Goal: Transaction & Acquisition: Subscribe to service/newsletter

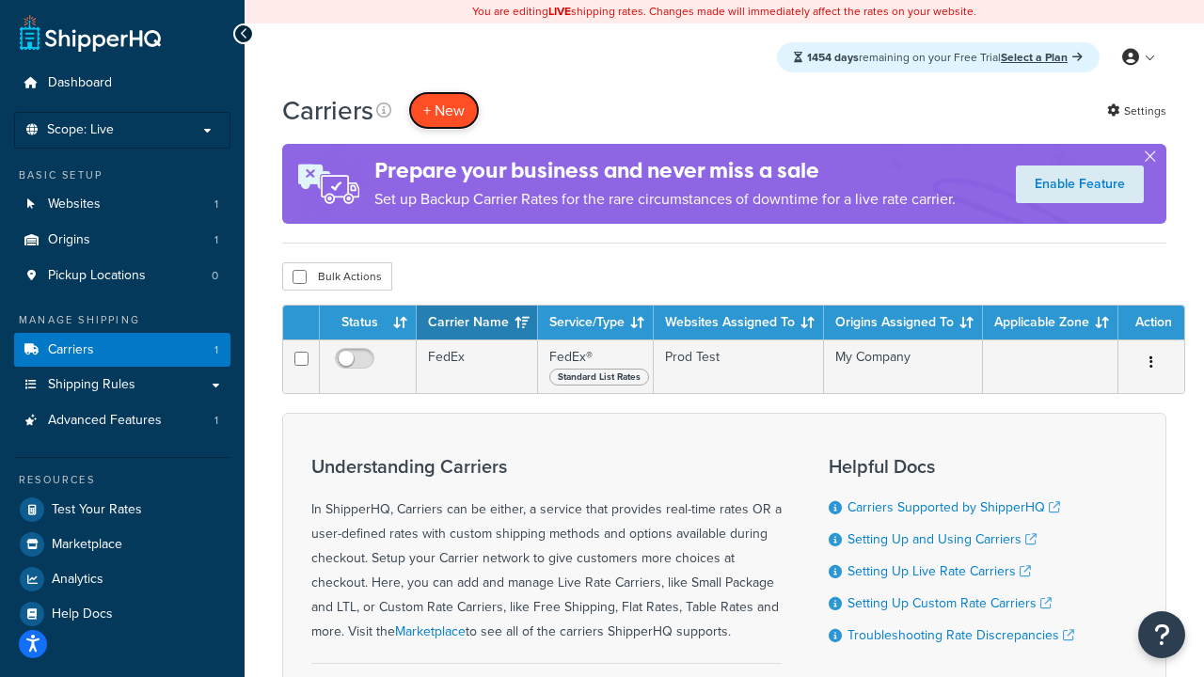
click at [444, 110] on button "+ New" at bounding box center [443, 110] width 71 height 39
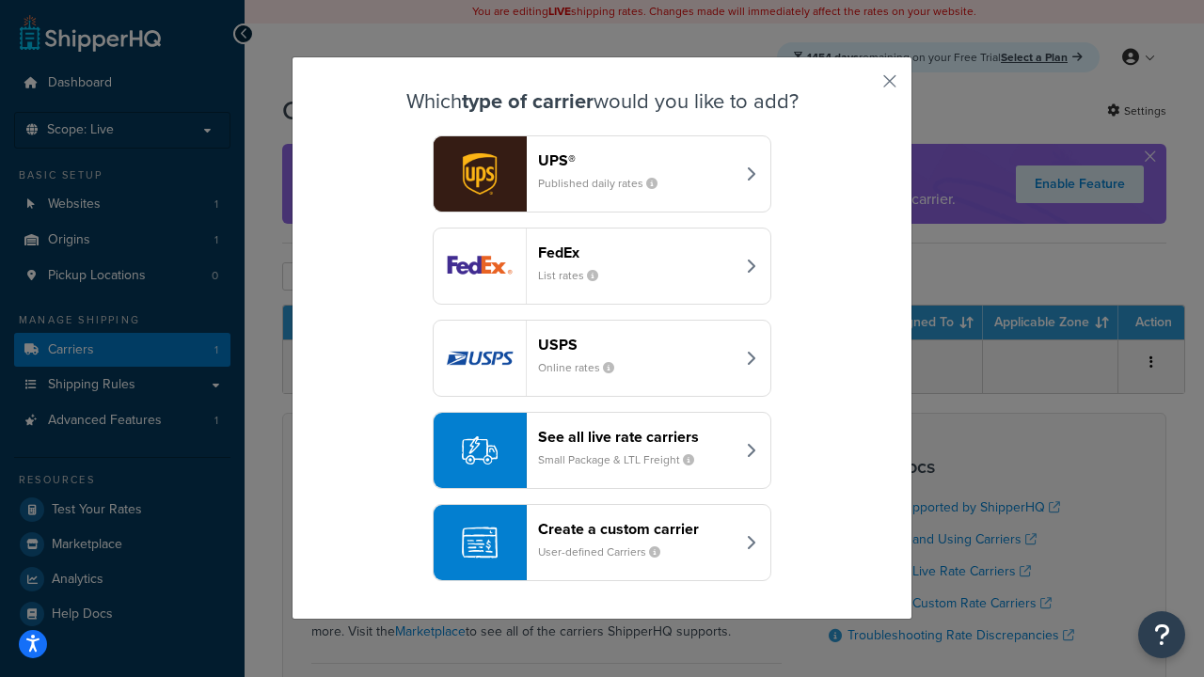
click at [602, 266] on div "FedEx List rates" at bounding box center [636, 266] width 197 height 45
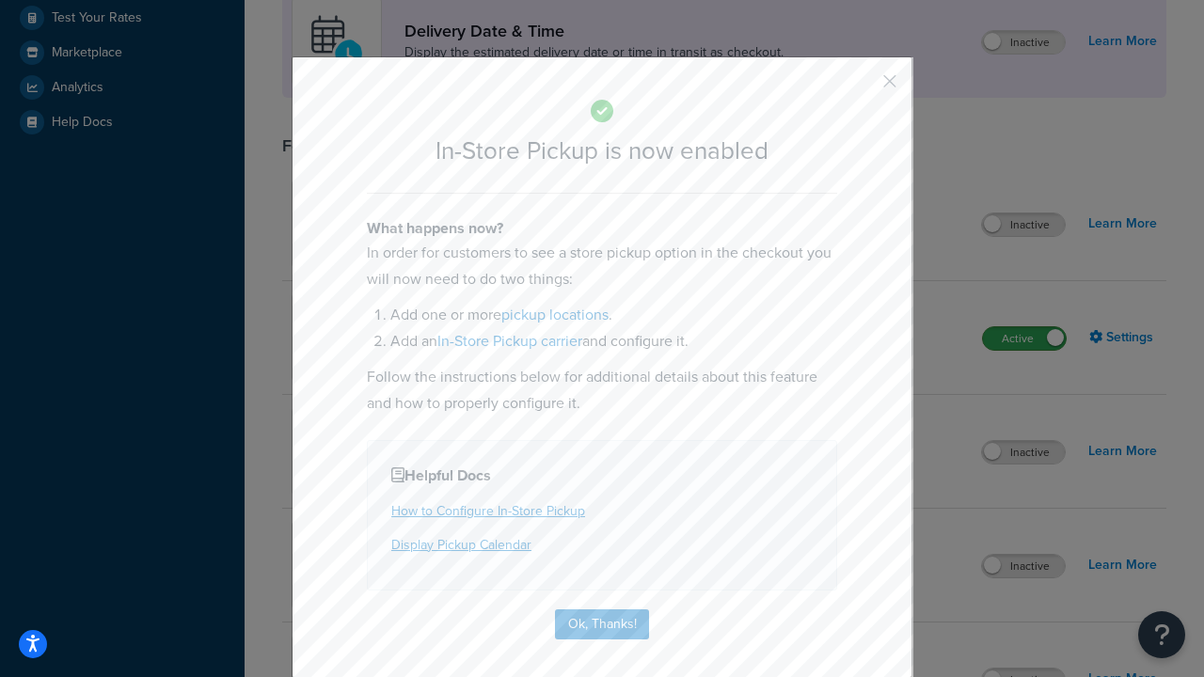
scroll to position [528, 0]
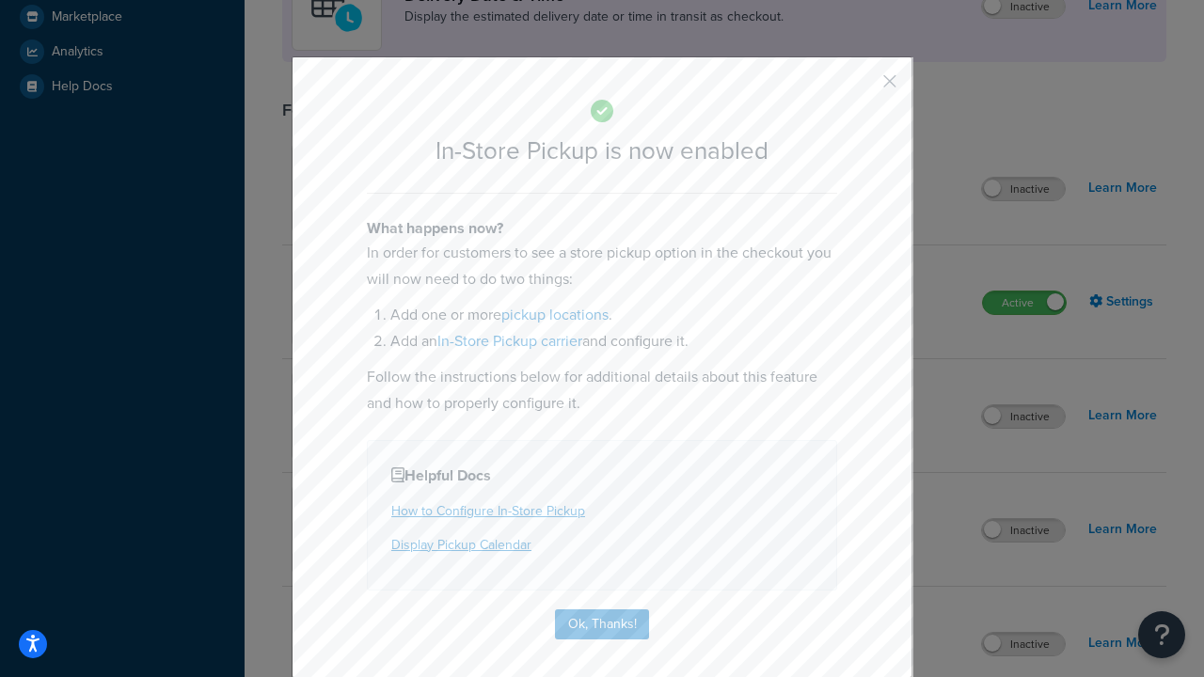
click at [861, 87] on button "button" at bounding box center [861, 88] width 5 height 5
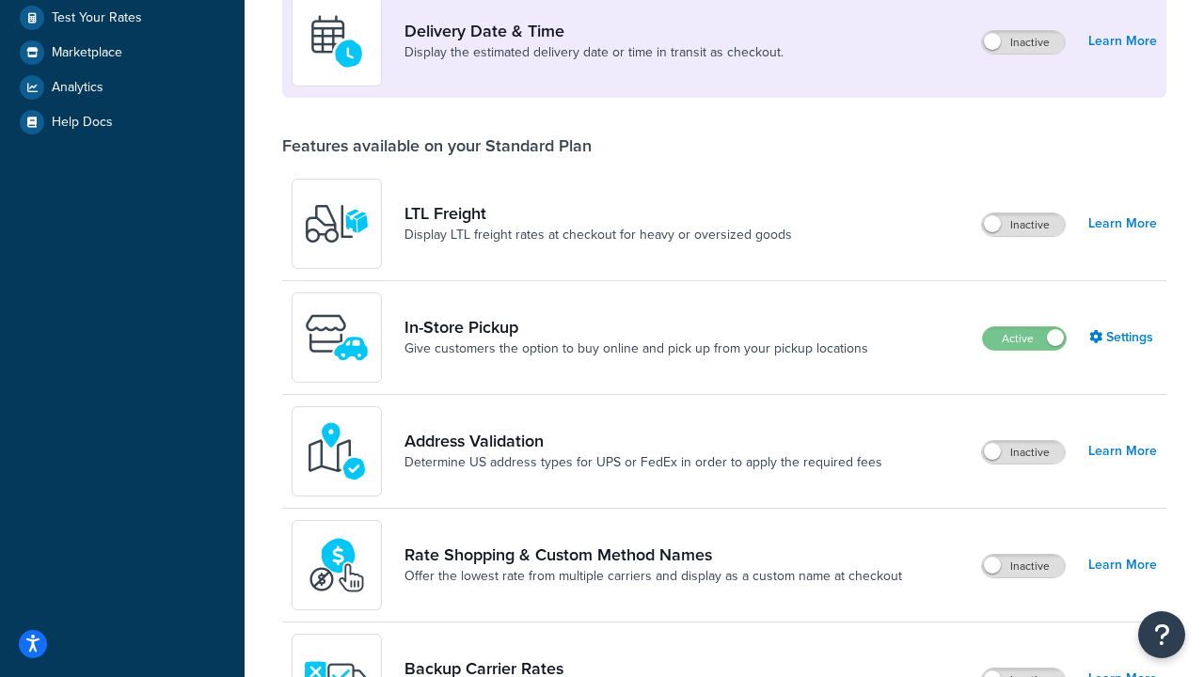
scroll to position [456, 0]
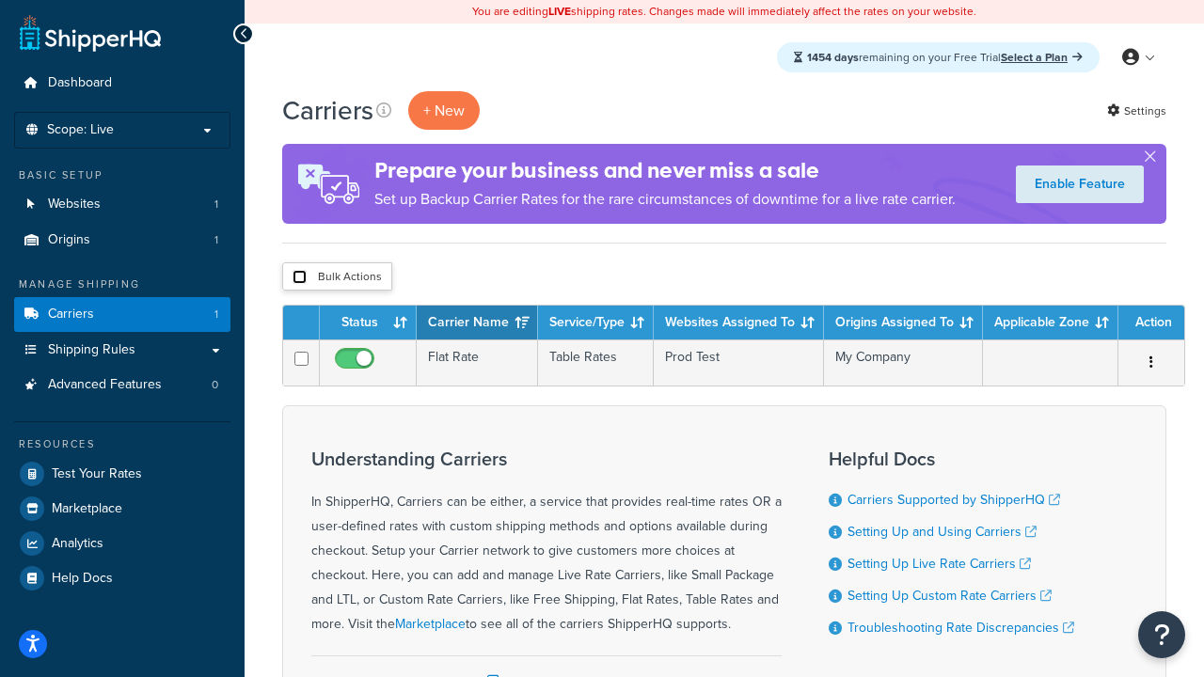
click at [299, 277] on input "checkbox" at bounding box center [299, 277] width 14 height 14
checkbox input "true"
click at [0, 0] on button "Delete" at bounding box center [0, 0] width 0 height 0
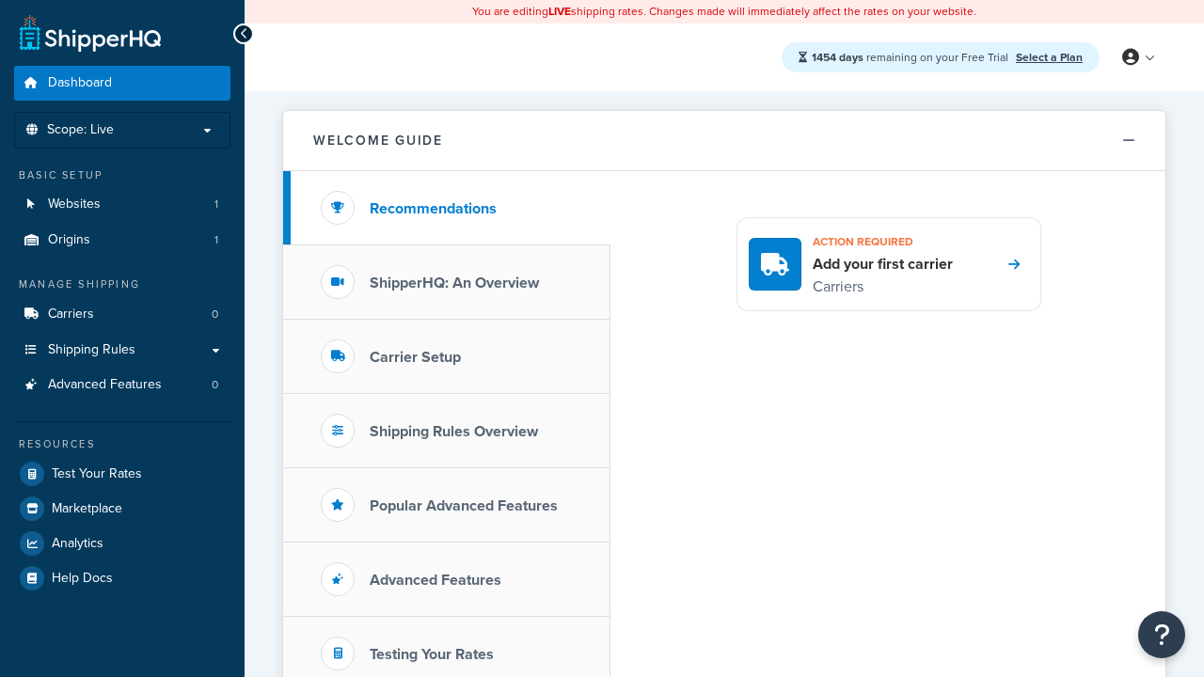
click at [1048, 56] on link "Select a Plan" at bounding box center [1049, 57] width 67 height 17
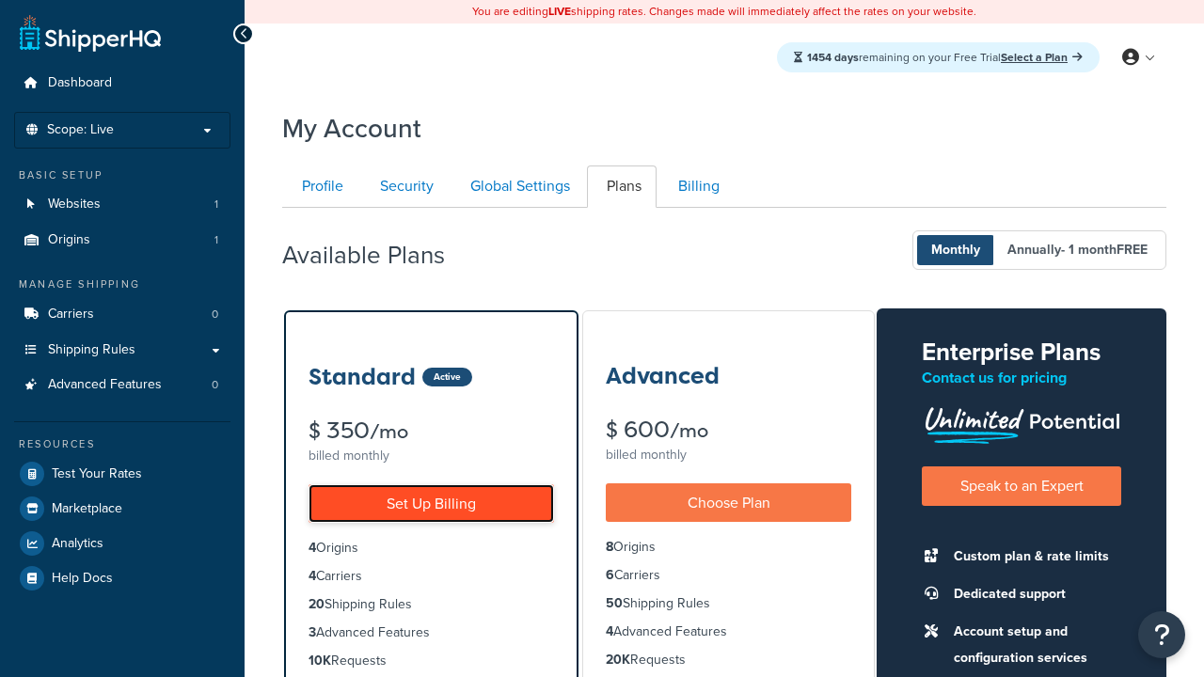
click at [431, 503] on link "Set Up Billing" at bounding box center [430, 503] width 245 height 39
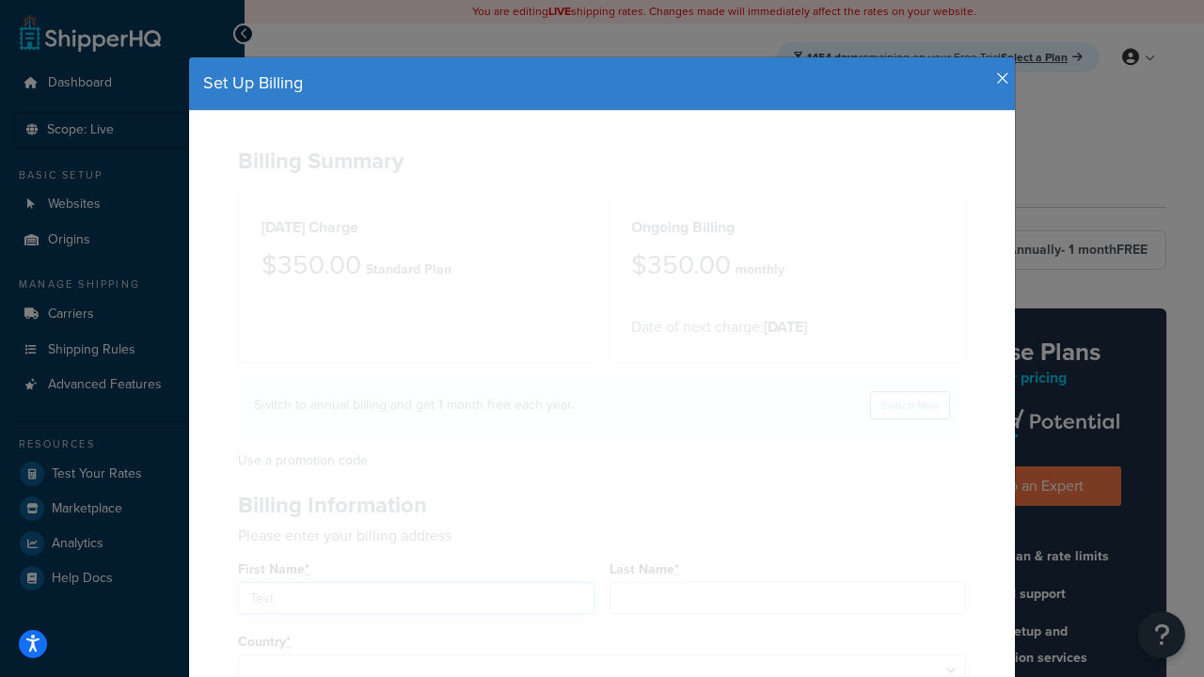
type input "Test"
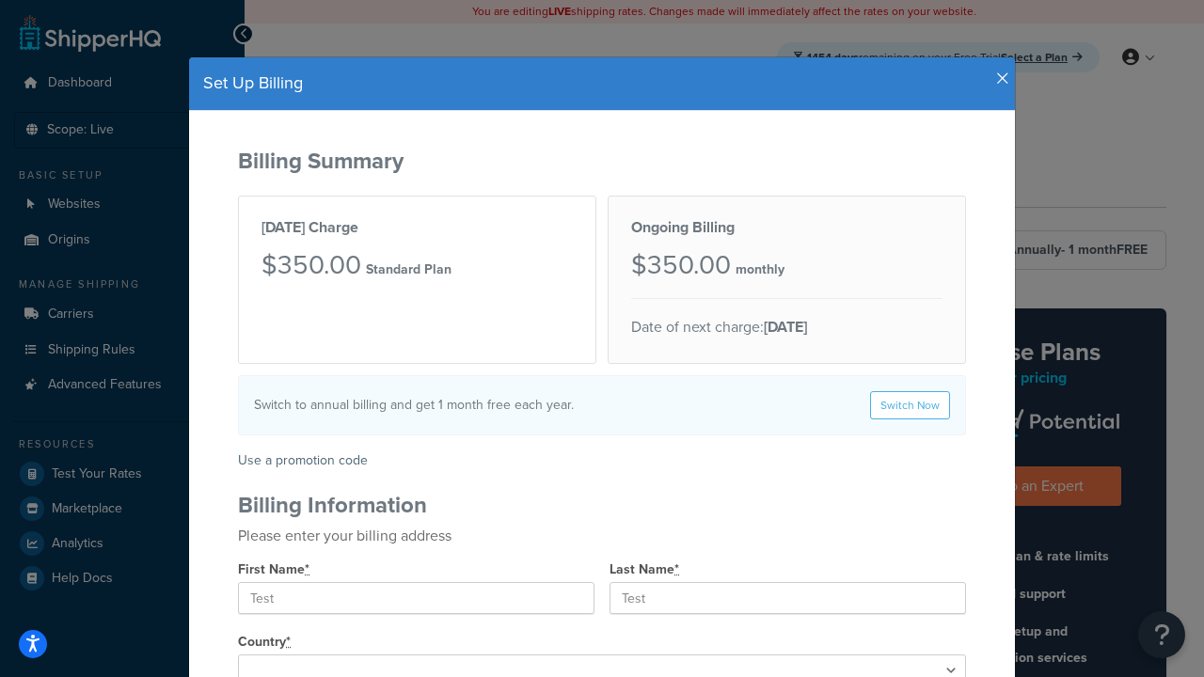
type input "[STREET_ADDRESS]"
type input "[GEOGRAPHIC_DATA]"
type input "78628"
select select "1000"
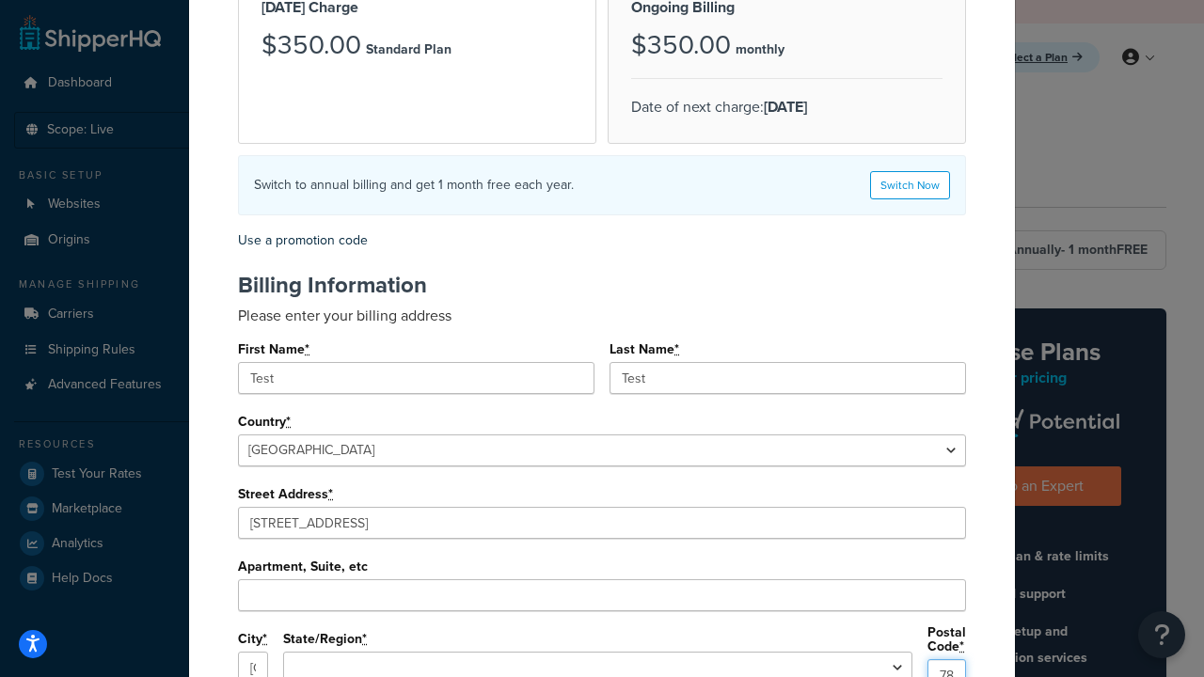
select select "[GEOGRAPHIC_DATA]"
type input "78628"
